Goal: Navigation & Orientation: Find specific page/section

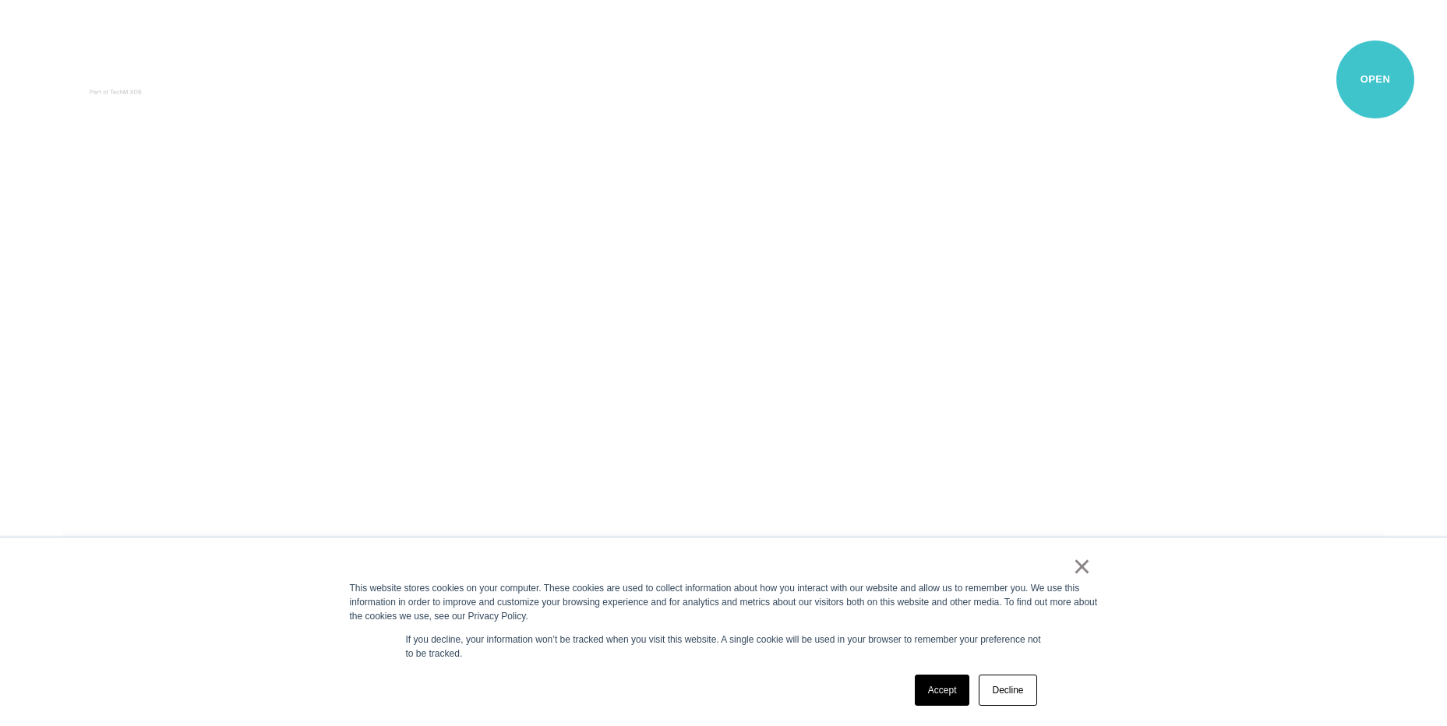
click at [1377, 81] on button "Primary Menu" at bounding box center [1375, 80] width 37 height 33
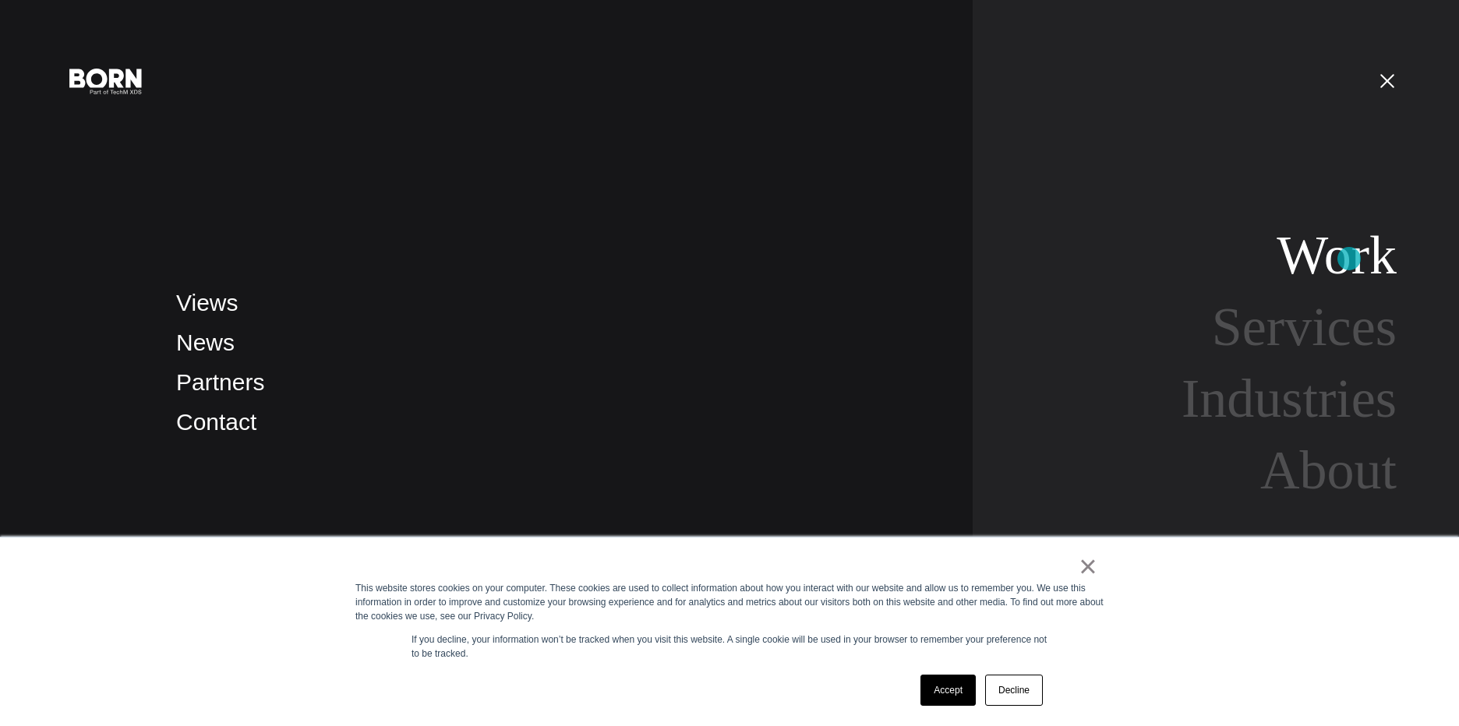
click at [1349, 259] on link "Work" at bounding box center [1336, 255] width 120 height 60
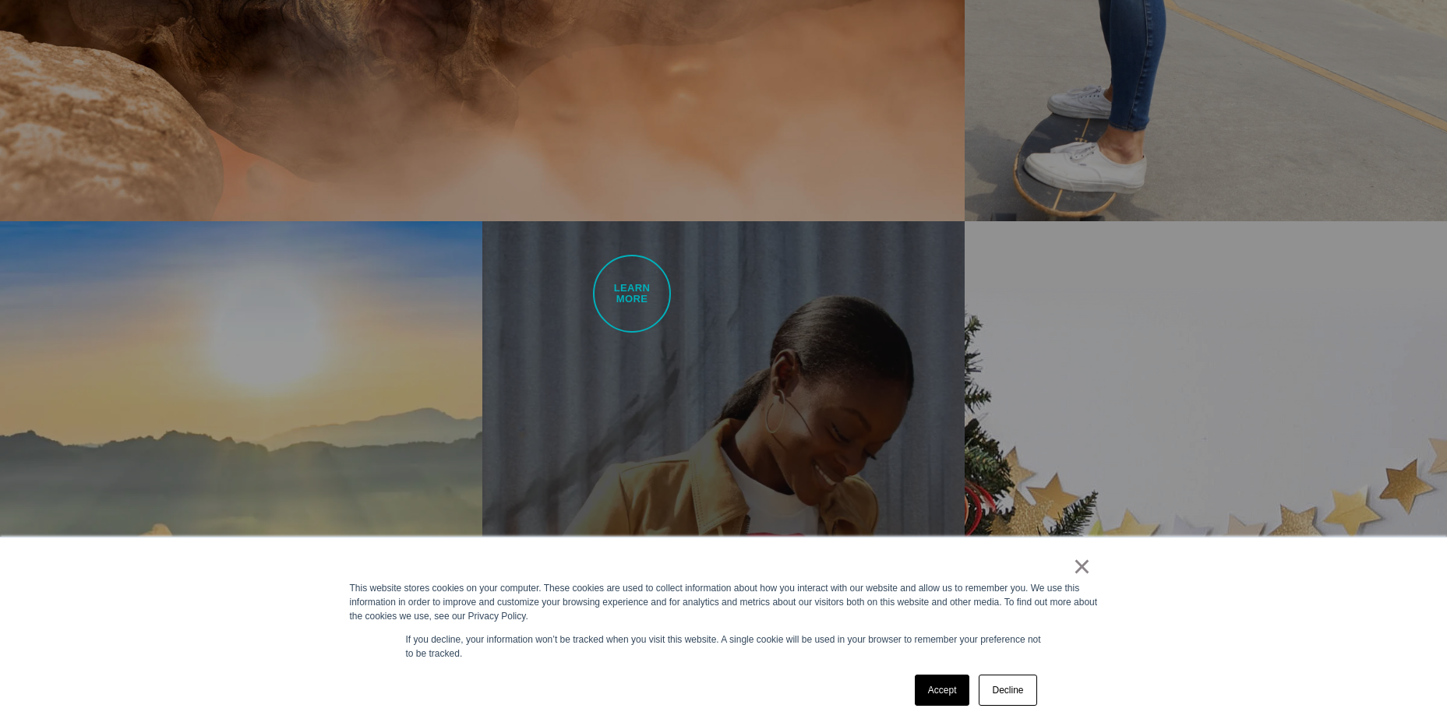
scroll to position [1714, 0]
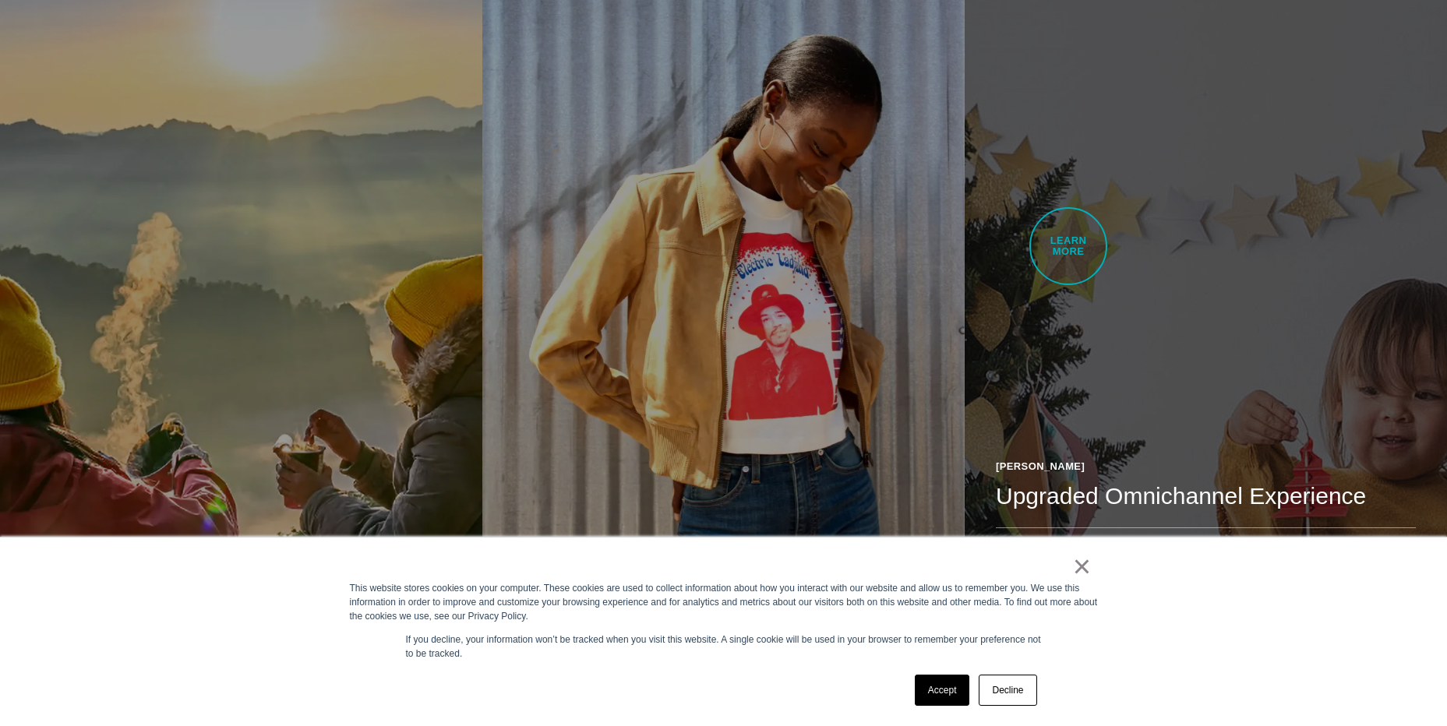
click at [1068, 246] on link "JOANN Fabrics Upgraded Omnichannel Experience With recent updates, including a …" at bounding box center [1206, 290] width 482 height 760
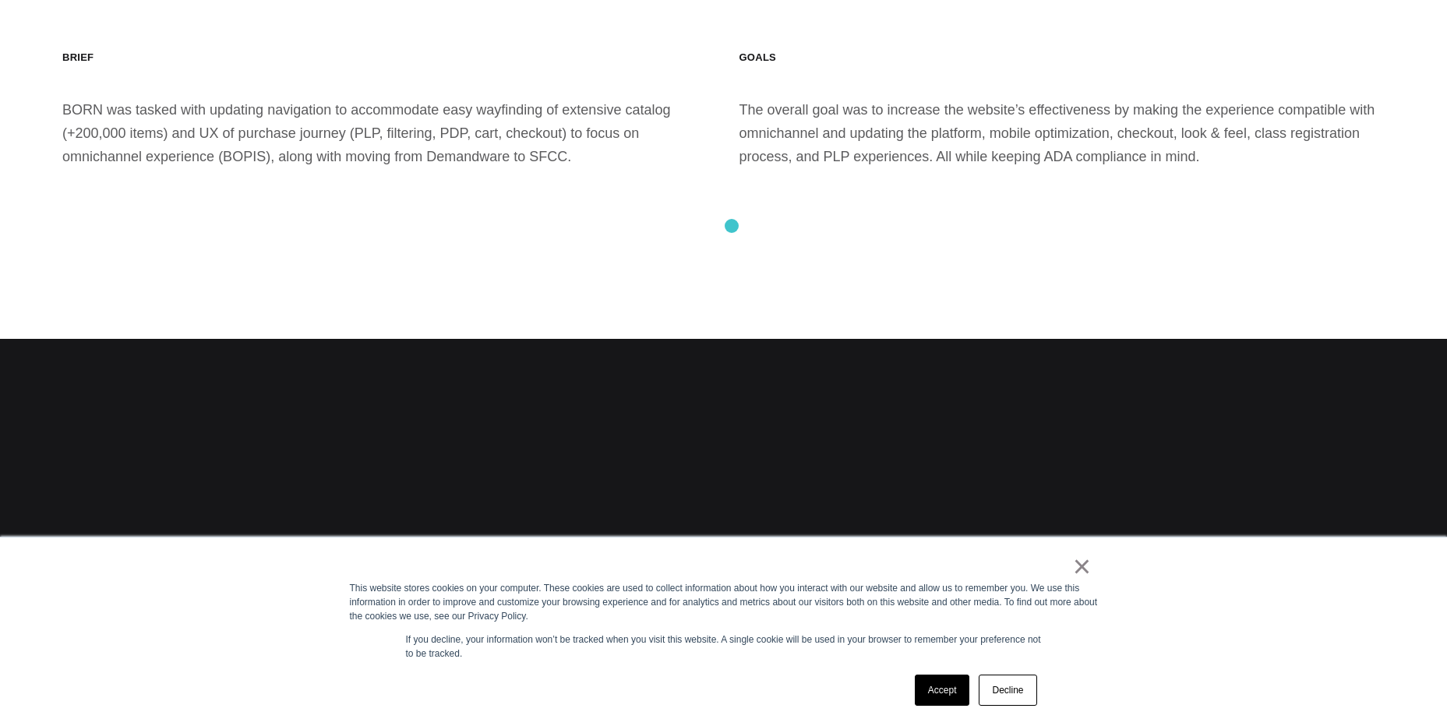
scroll to position [3429, 0]
